Goal: Task Accomplishment & Management: Manage account settings

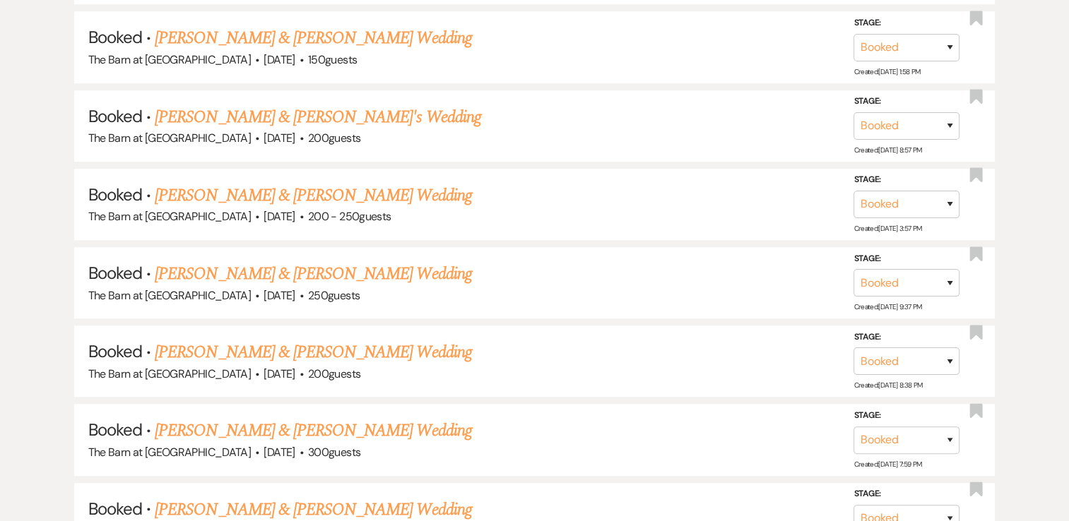
scroll to position [813, 0]
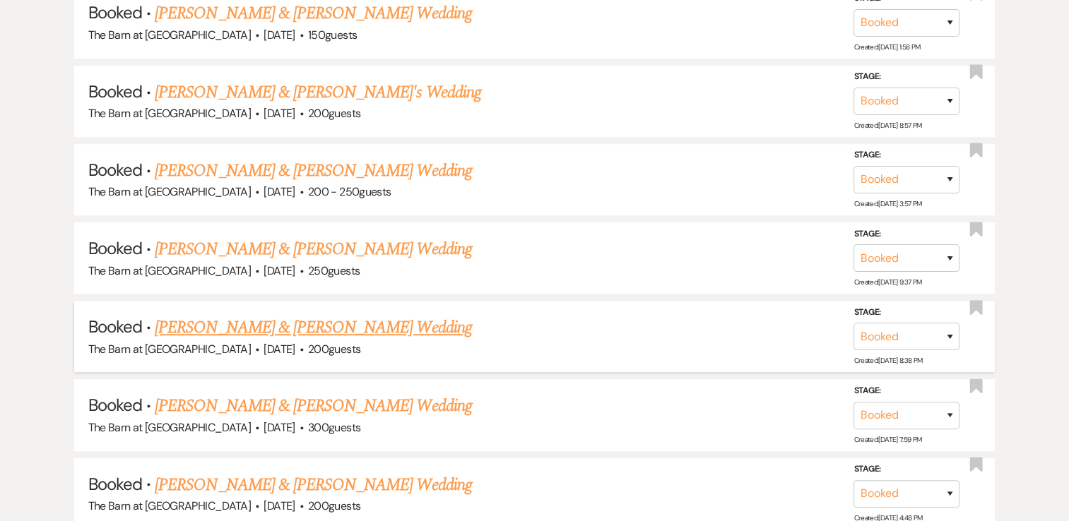
click at [367, 328] on link "[PERSON_NAME] & [PERSON_NAME] Wedding" at bounding box center [313, 327] width 316 height 25
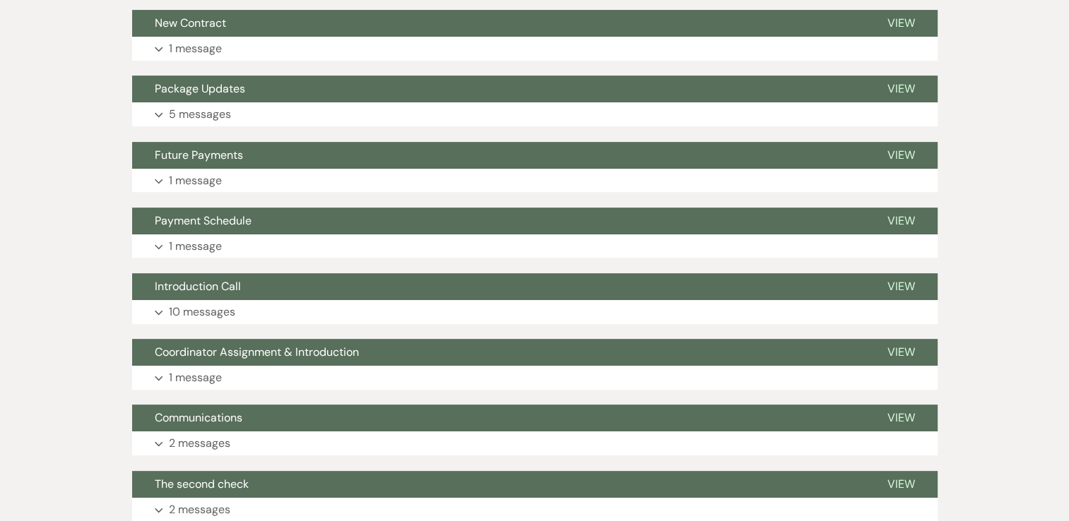
scroll to position [429, 0]
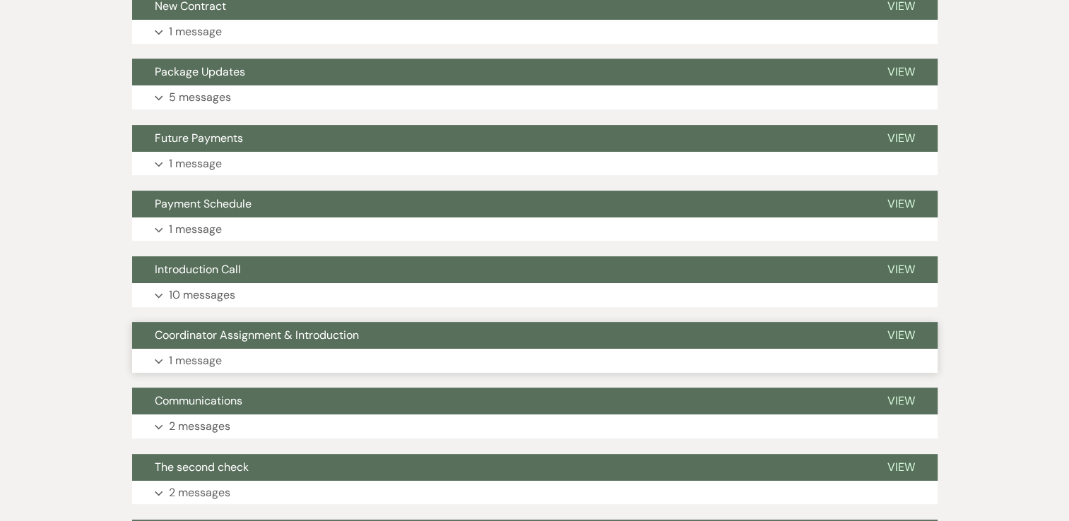
click at [148, 366] on button "Expand 1 message" at bounding box center [534, 361] width 805 height 24
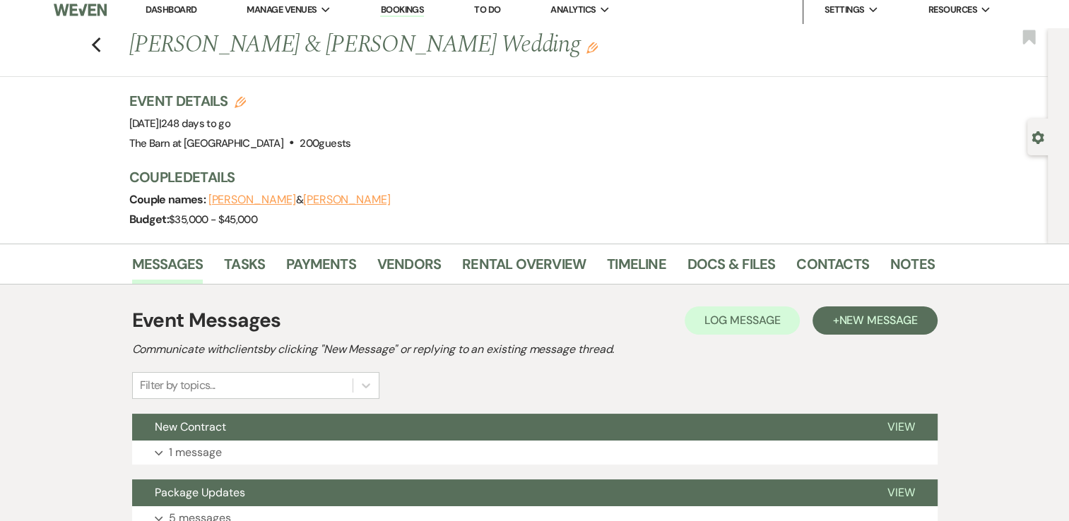
scroll to position [0, 0]
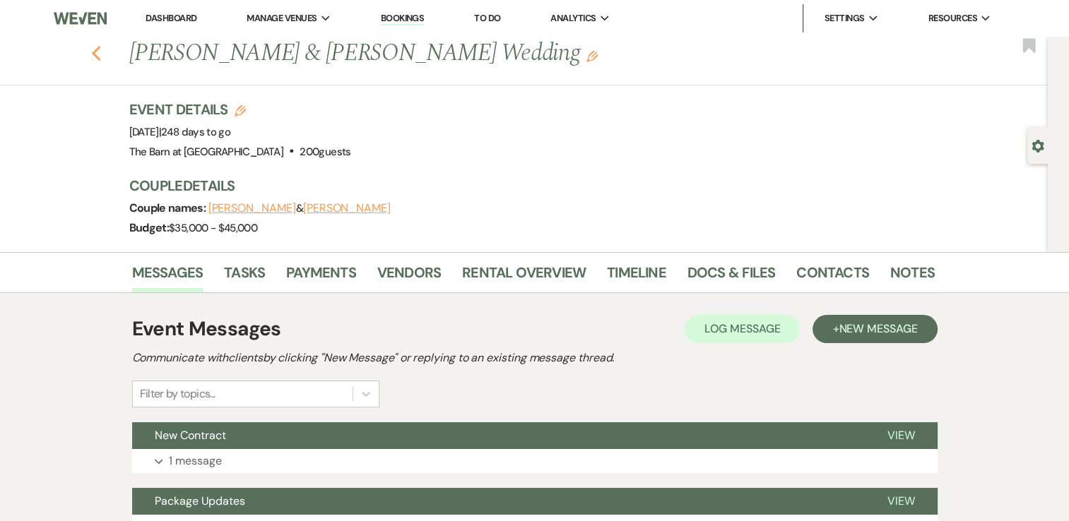
click at [96, 56] on icon "Previous" at bounding box center [96, 53] width 11 height 17
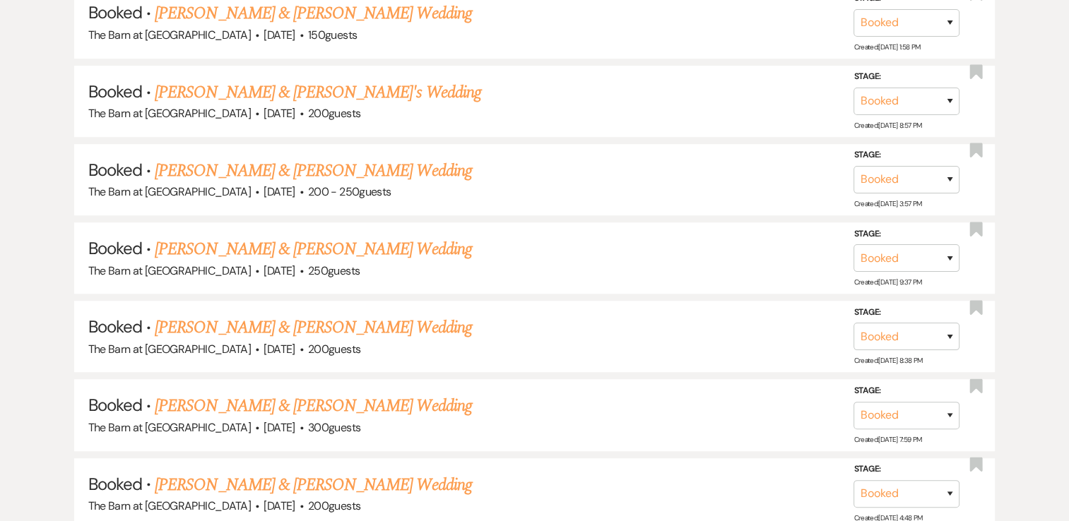
scroll to position [814, 0]
click at [370, 405] on link "[PERSON_NAME] & [PERSON_NAME] Wedding" at bounding box center [313, 406] width 316 height 25
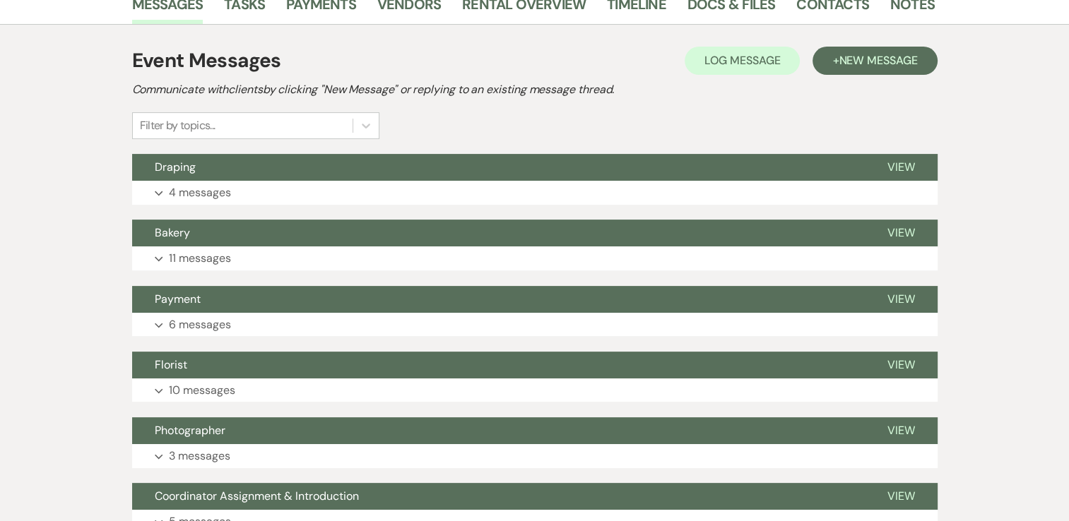
scroll to position [277, 0]
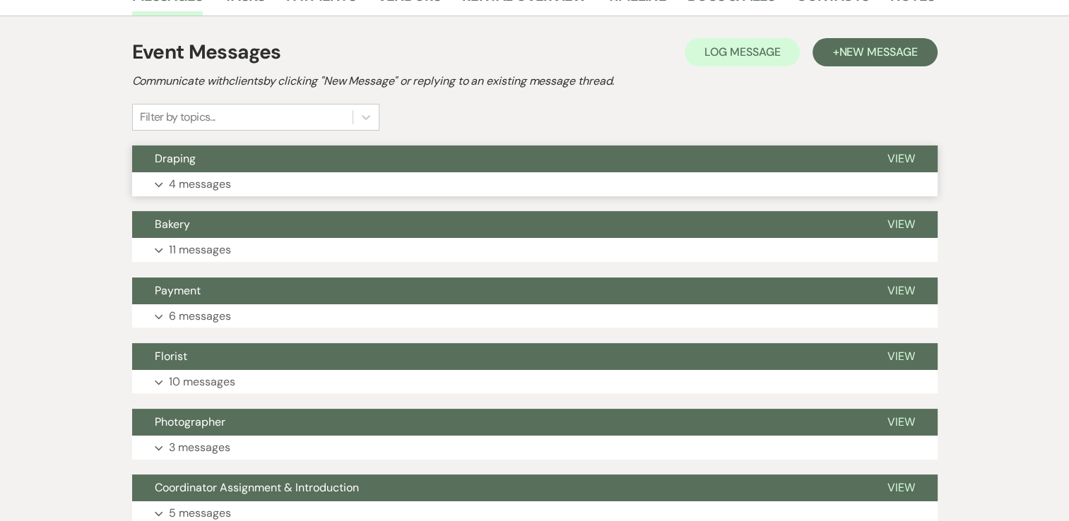
click at [158, 184] on icon "Expand" at bounding box center [159, 185] width 8 height 6
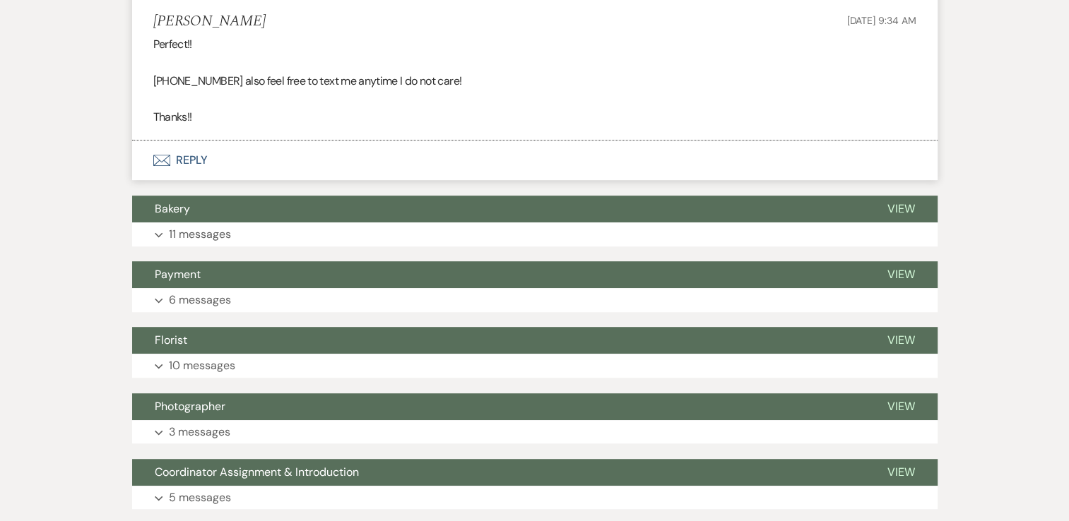
scroll to position [817, 0]
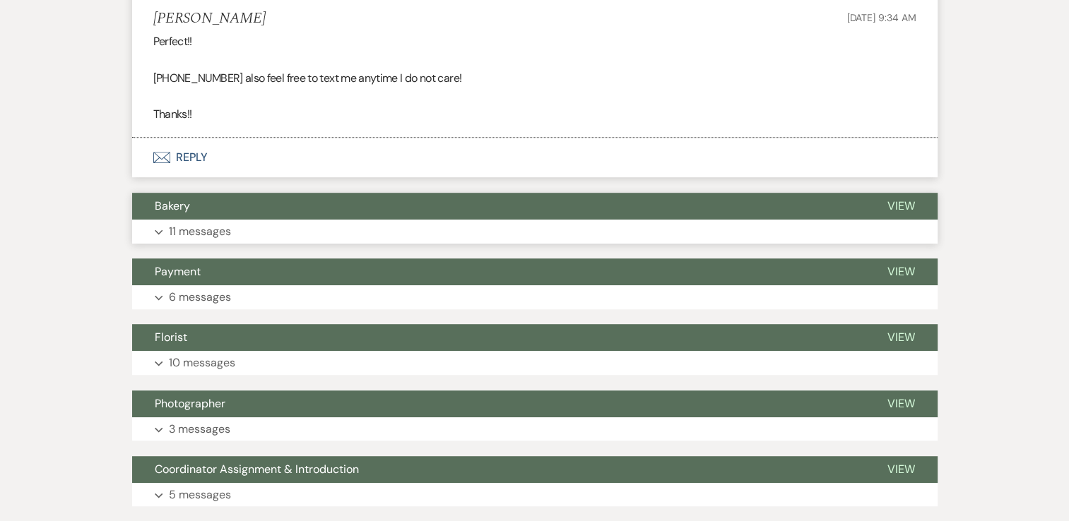
click at [158, 231] on icon "Expand" at bounding box center [159, 233] width 8 height 6
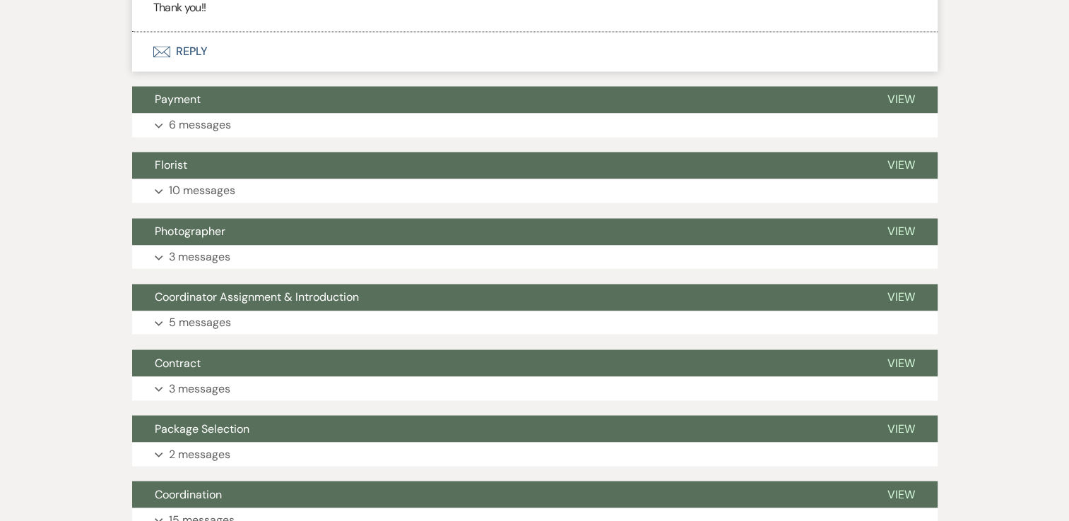
scroll to position [2350, 0]
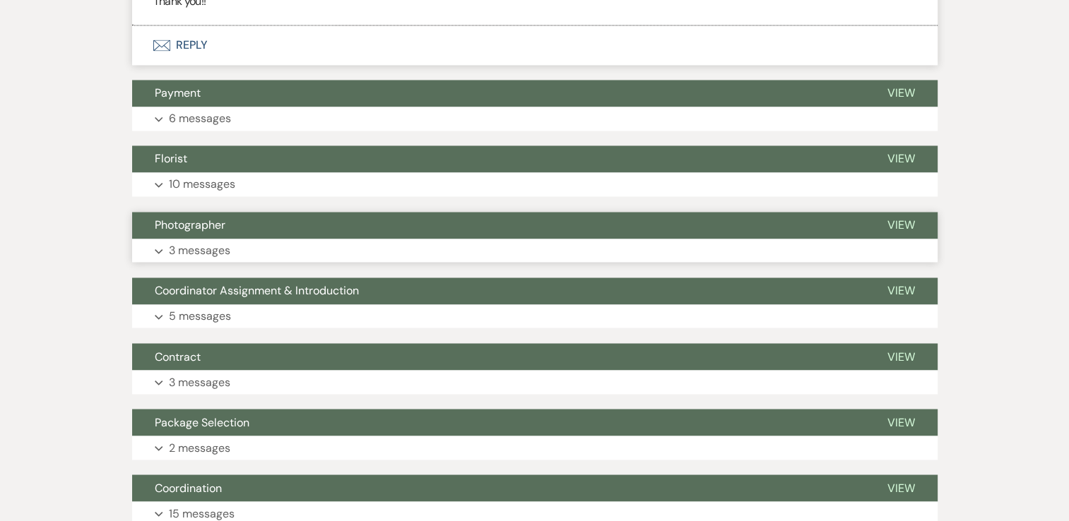
click at [158, 259] on button "Expand 3 messages" at bounding box center [534, 251] width 805 height 24
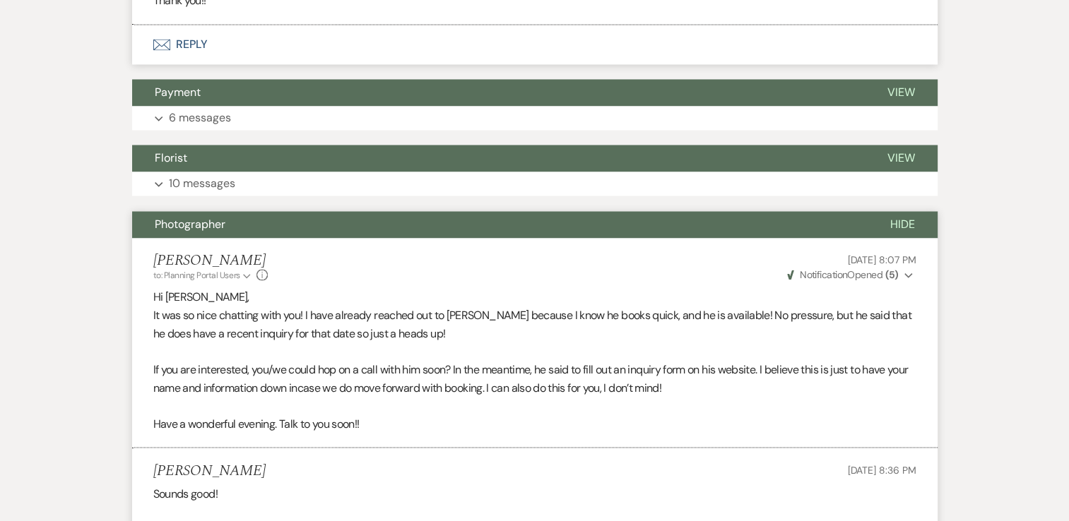
scroll to position [2350, 0]
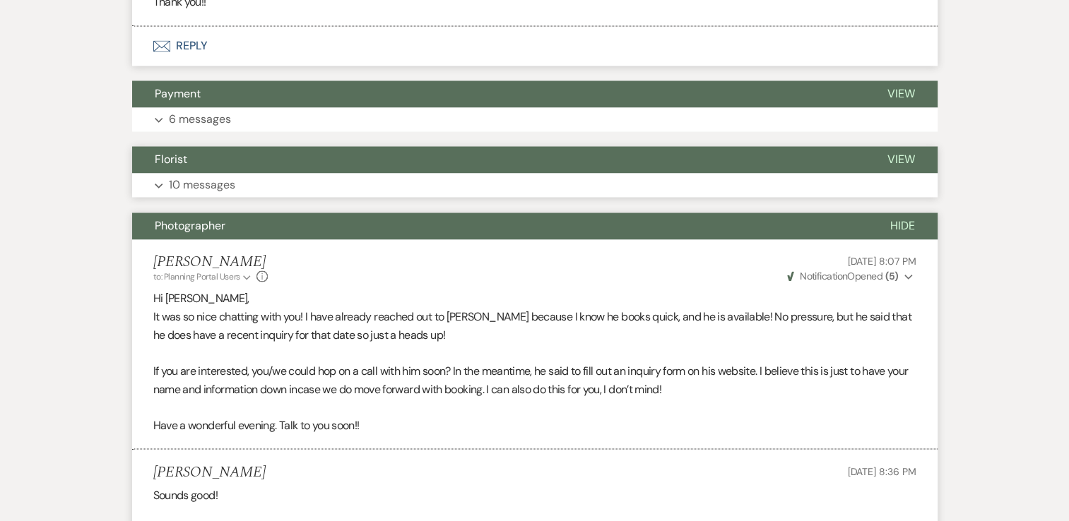
click at [158, 184] on icon "Expand" at bounding box center [159, 186] width 8 height 6
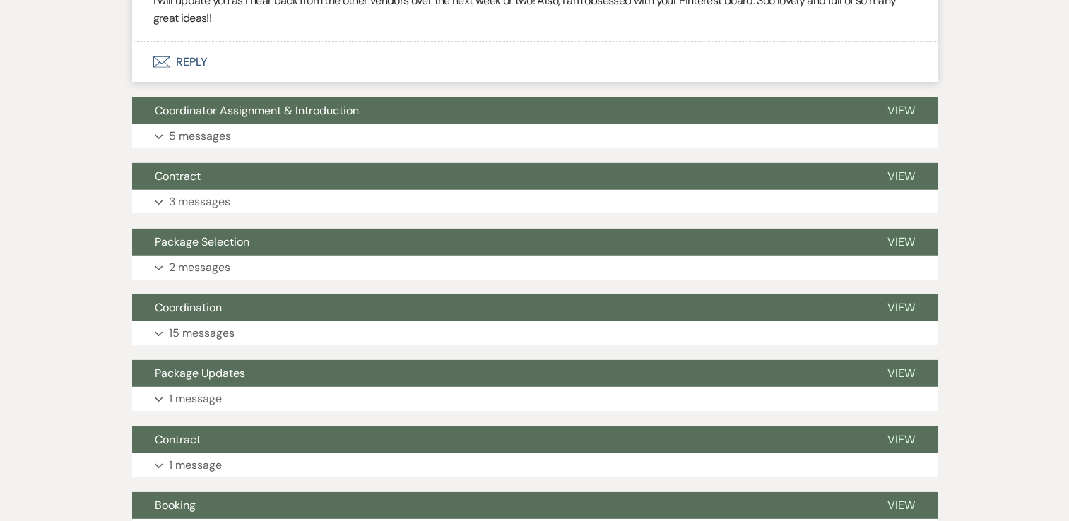
scroll to position [4372, 0]
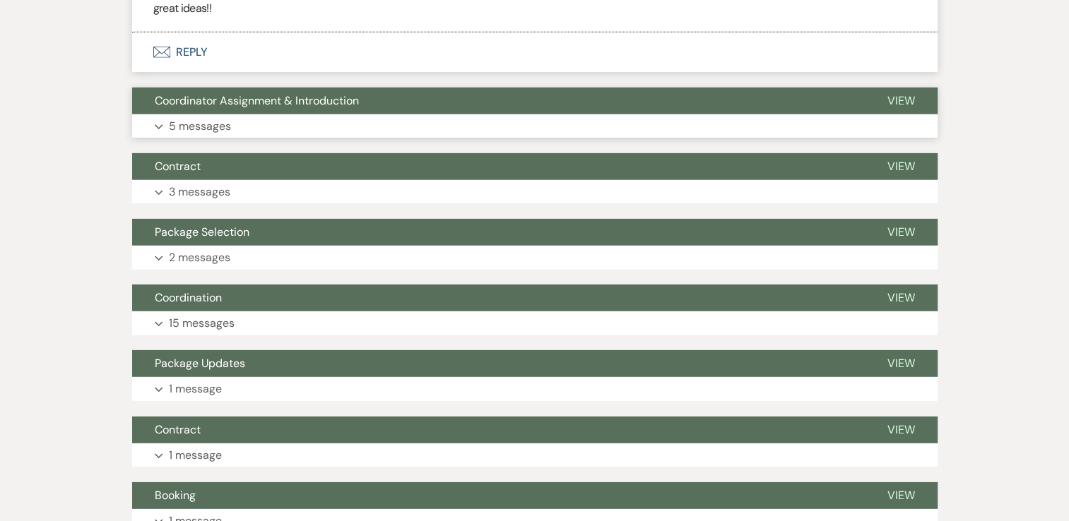
click at [158, 124] on icon "Expand" at bounding box center [159, 127] width 8 height 6
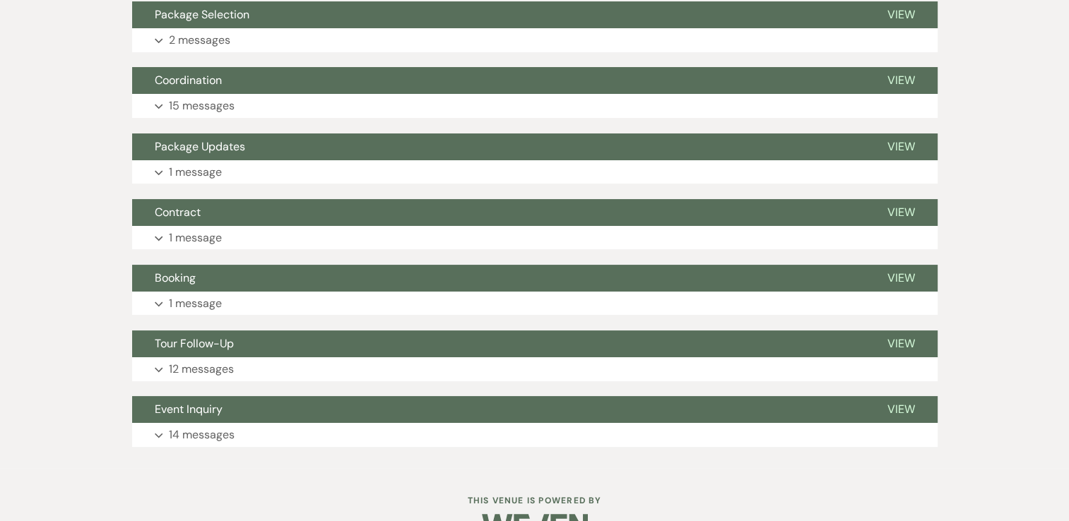
scroll to position [5504, 0]
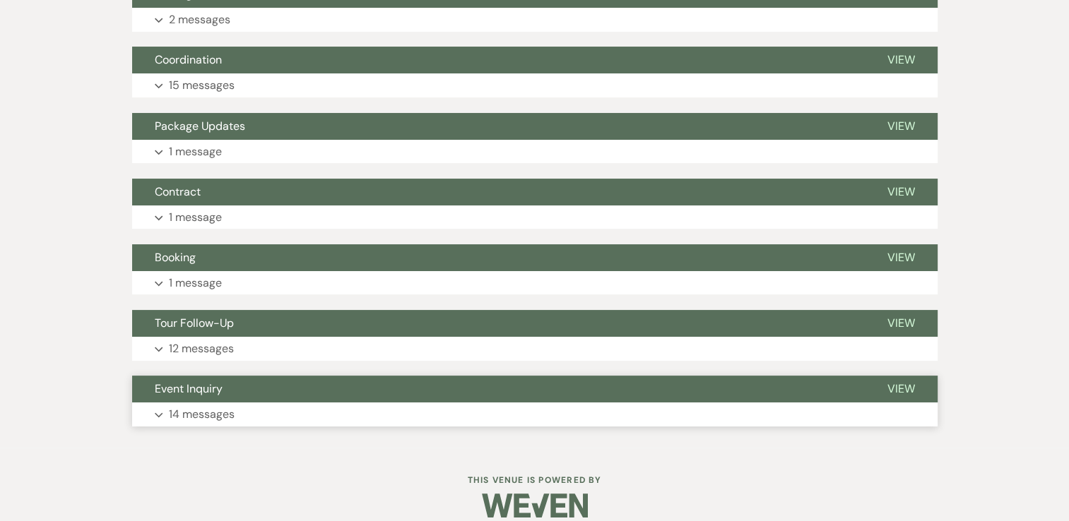
click at [159, 416] on button "Expand 14 messages" at bounding box center [534, 415] width 805 height 24
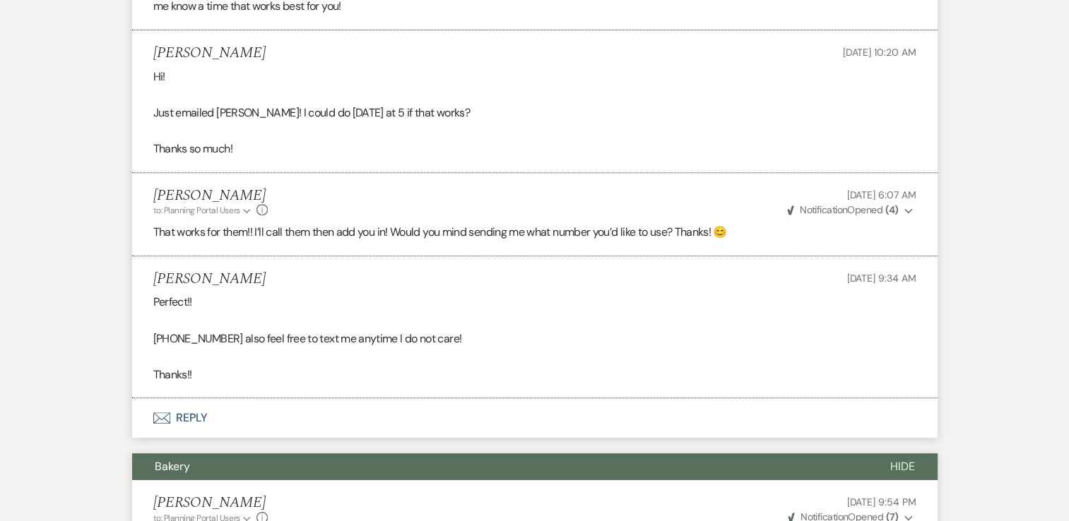
scroll to position [0, 0]
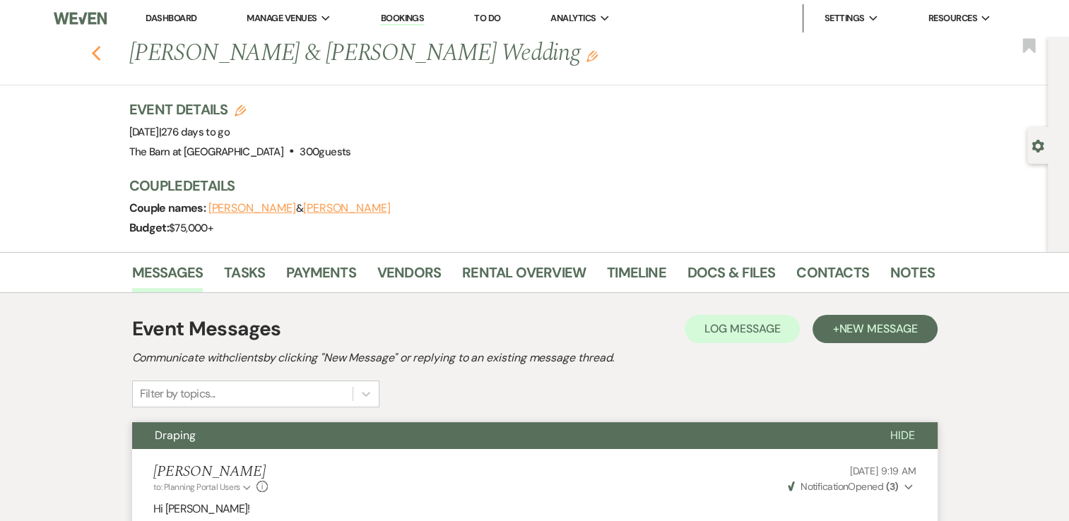
click at [102, 54] on icon "Previous" at bounding box center [96, 53] width 11 height 17
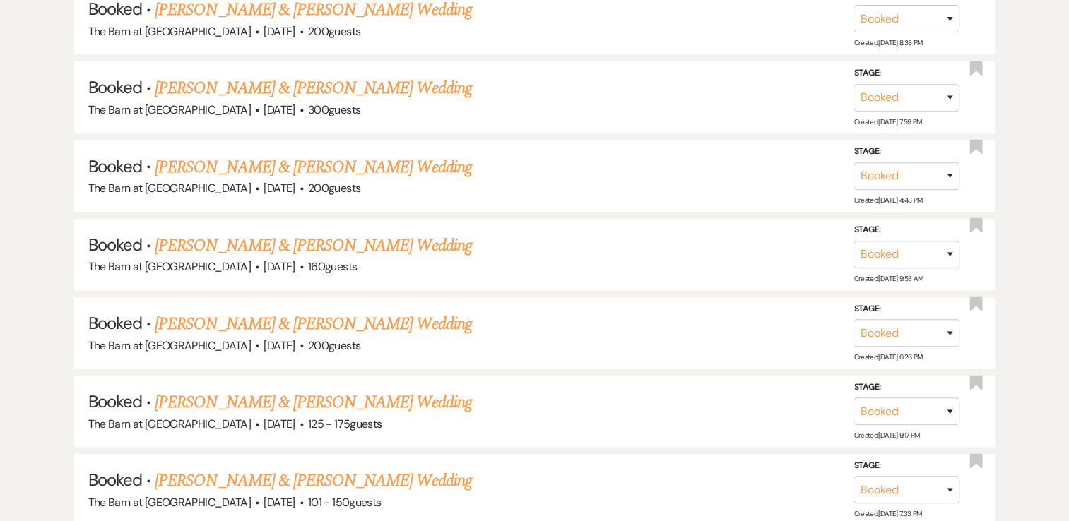
scroll to position [1136, 0]
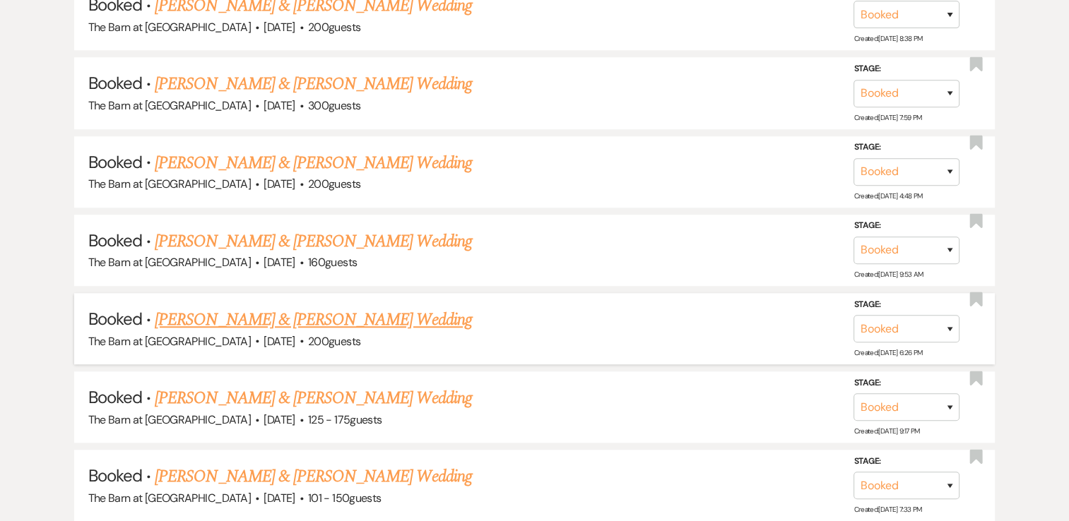
click at [407, 316] on link "[PERSON_NAME] & [PERSON_NAME] Wedding" at bounding box center [313, 319] width 316 height 25
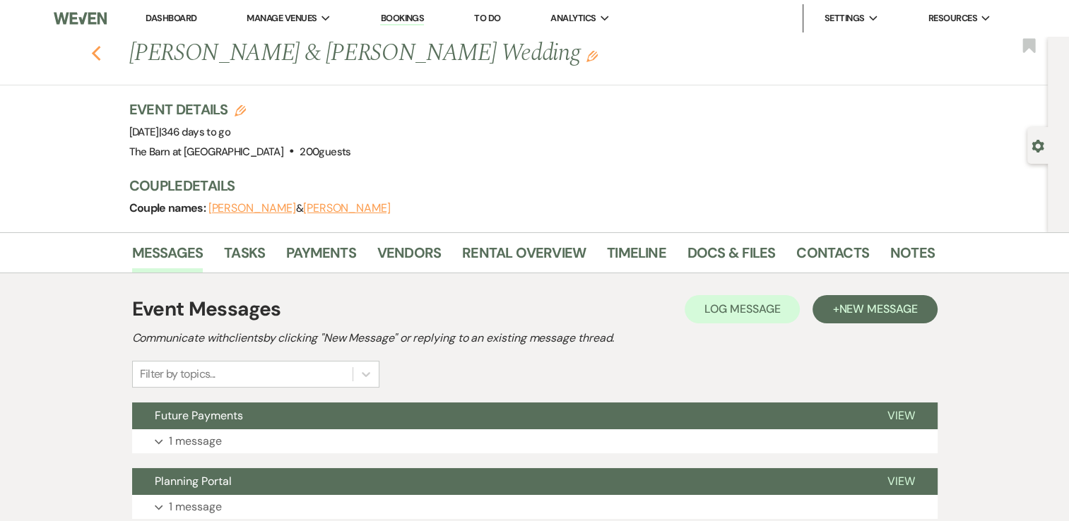
click at [100, 55] on use "button" at bounding box center [95, 54] width 9 height 16
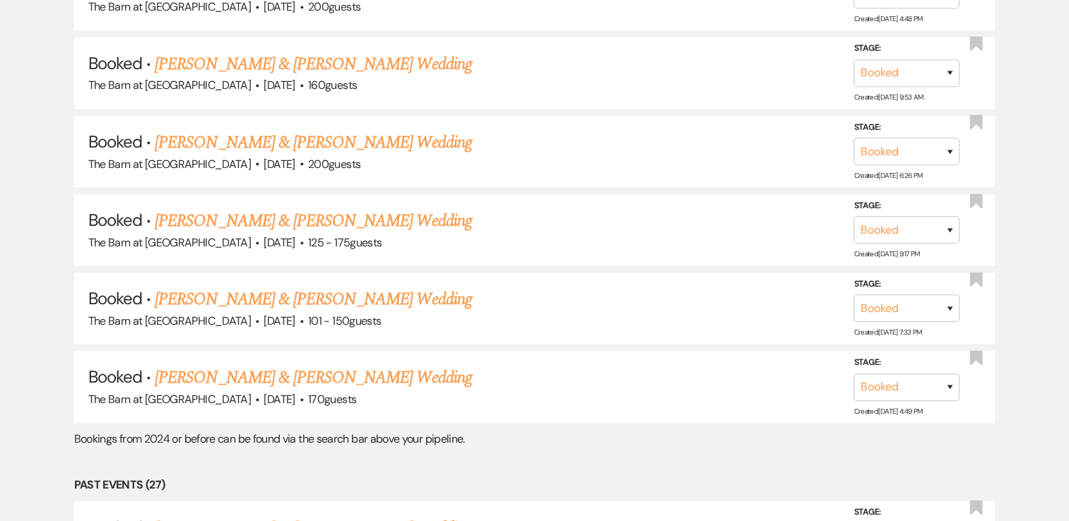
scroll to position [1314, 0]
click at [425, 293] on link "[PERSON_NAME] & [PERSON_NAME] Wedding" at bounding box center [313, 298] width 316 height 25
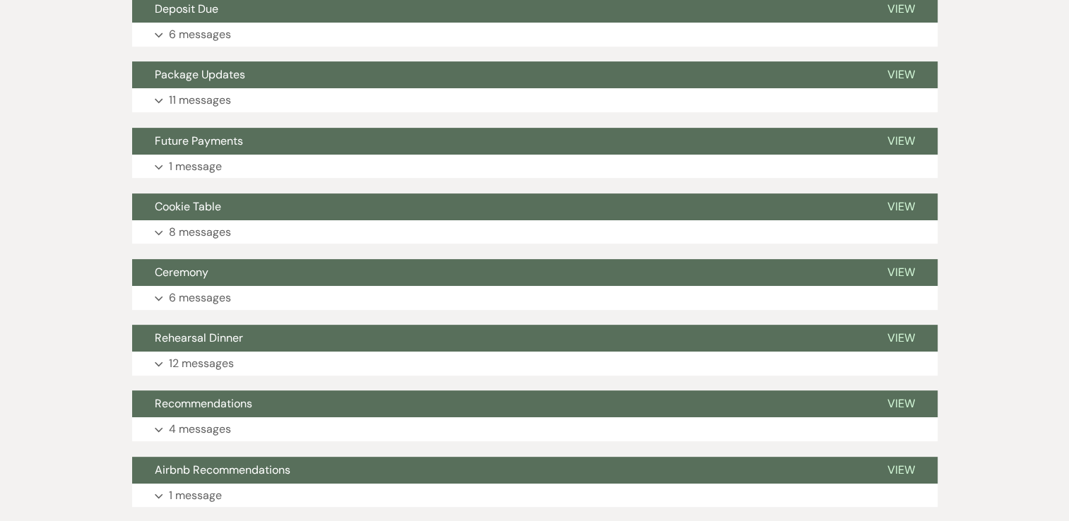
scroll to position [420, 0]
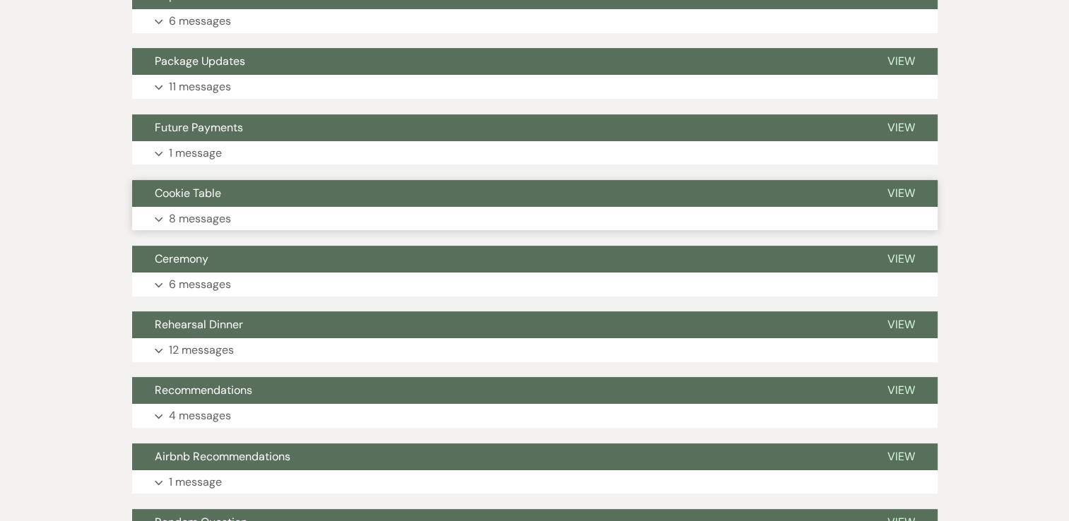
click at [158, 219] on icon "Expand" at bounding box center [159, 220] width 8 height 6
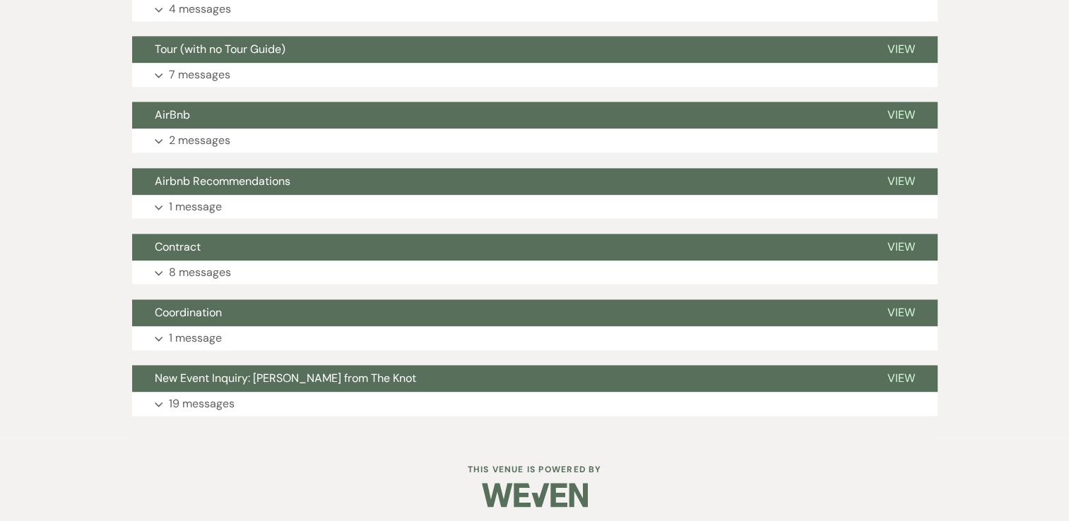
scroll to position [1961, 0]
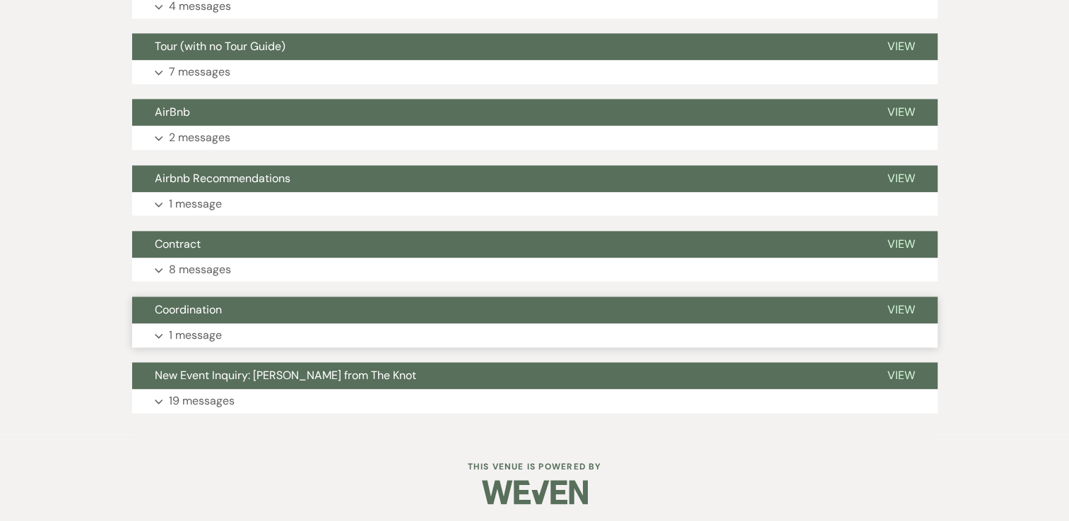
click at [169, 338] on p "1 message" at bounding box center [195, 335] width 53 height 18
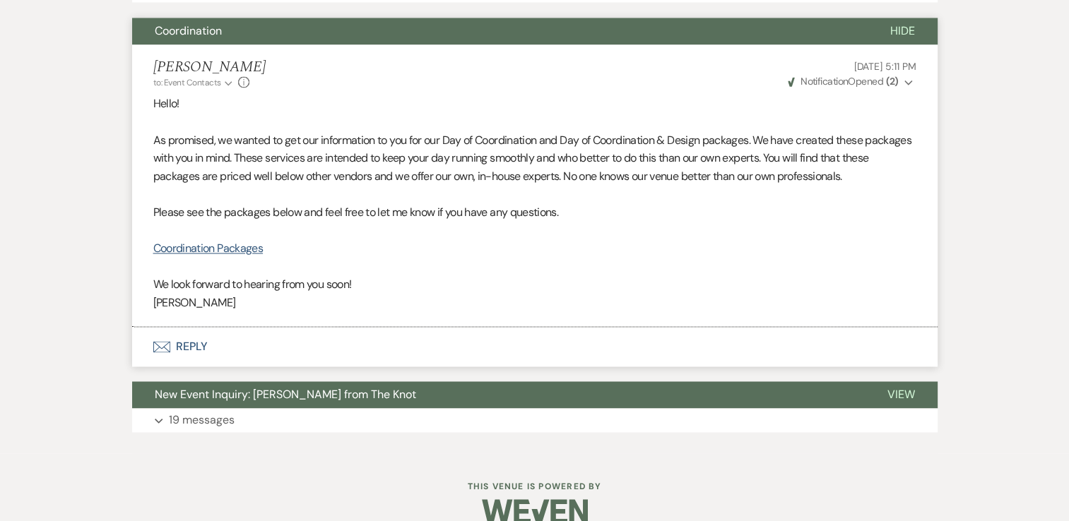
scroll to position [2244, 0]
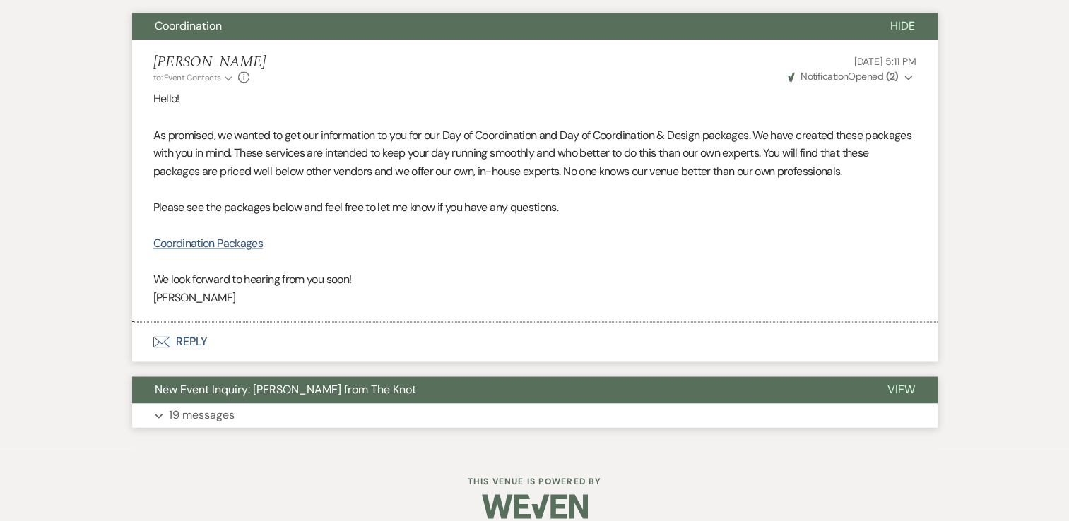
click at [153, 420] on button "Expand 19 messages" at bounding box center [534, 415] width 805 height 24
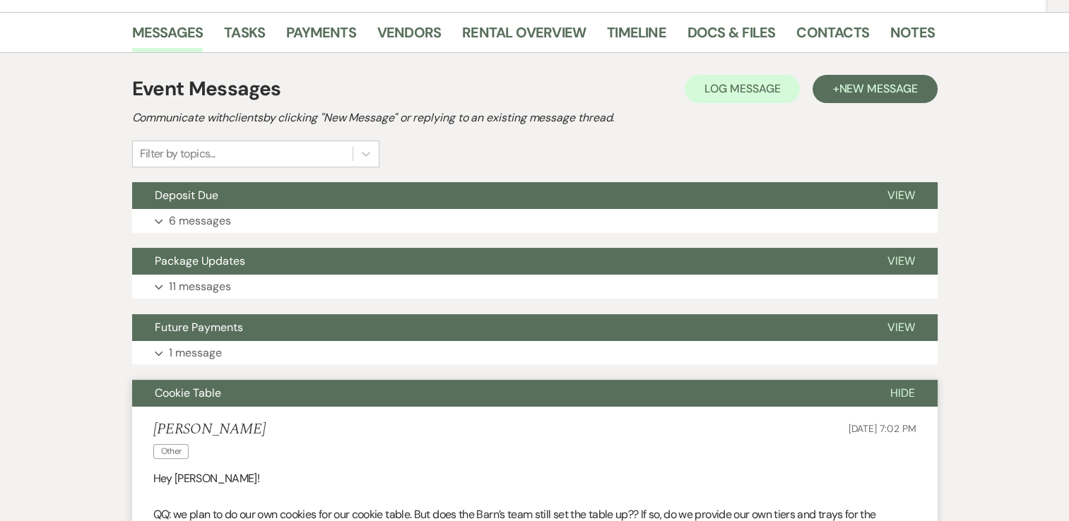
scroll to position [228, 0]
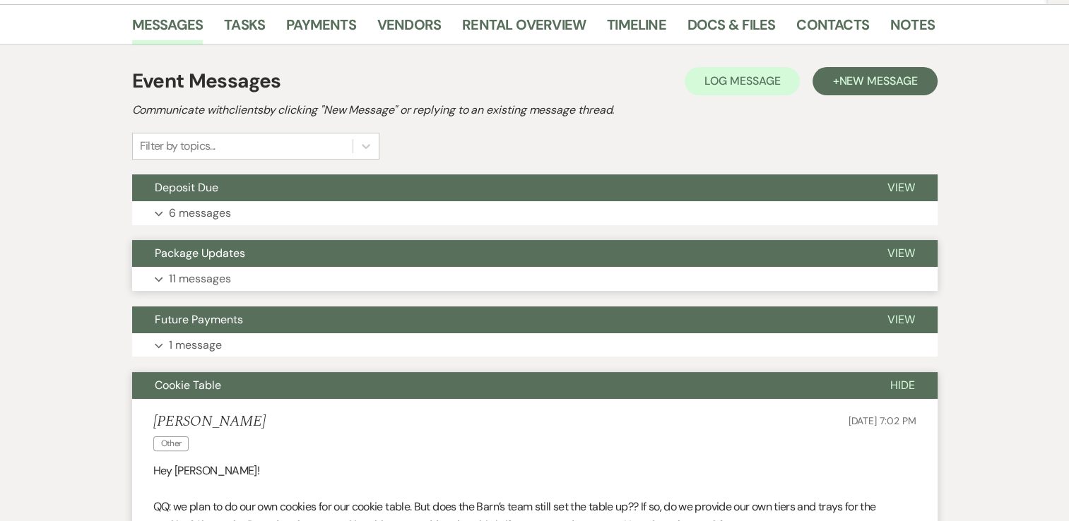
click at [158, 280] on icon "Expand" at bounding box center [159, 280] width 8 height 6
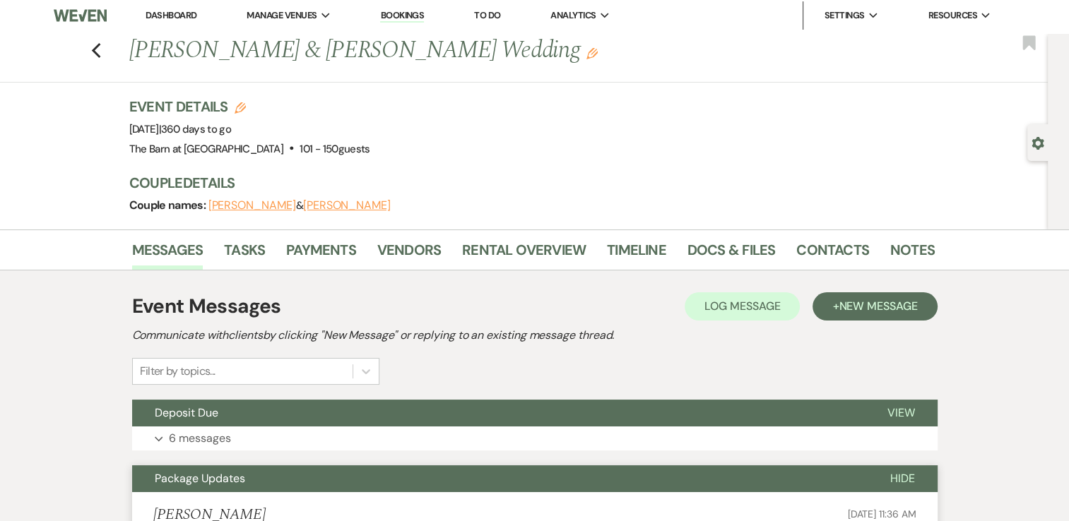
scroll to position [0, 0]
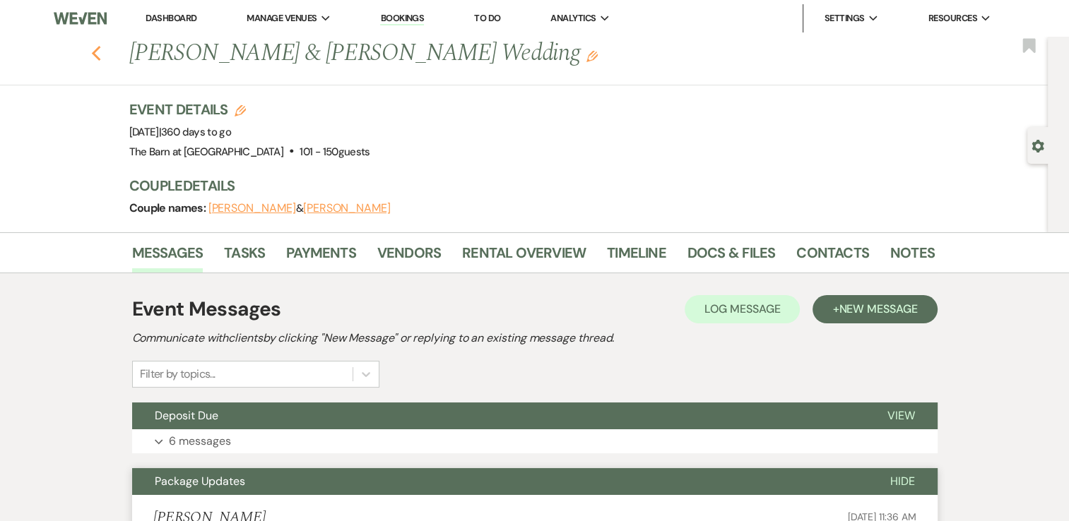
click at [101, 60] on icon "Previous" at bounding box center [96, 53] width 11 height 17
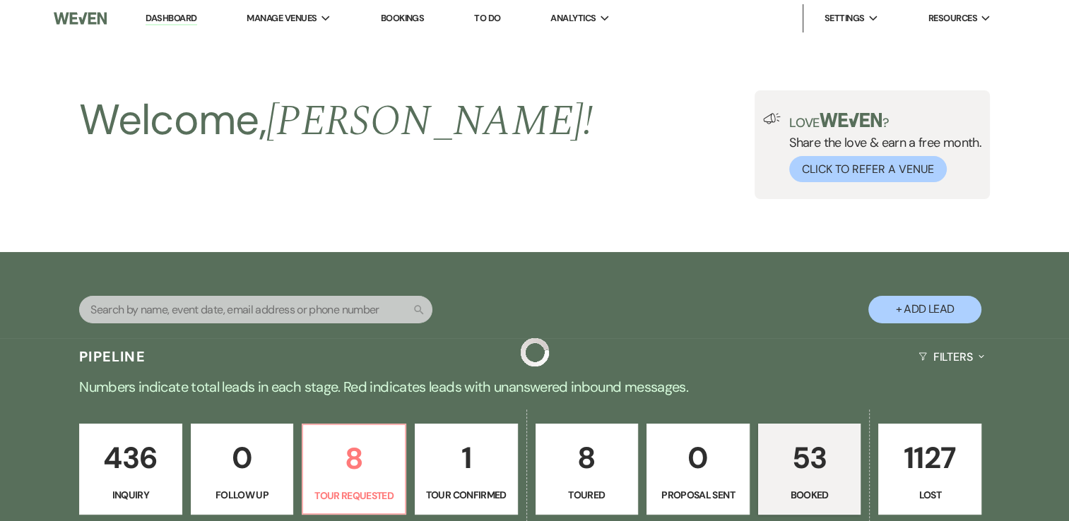
scroll to position [1314, 0]
